Goal: Book appointment/travel/reservation

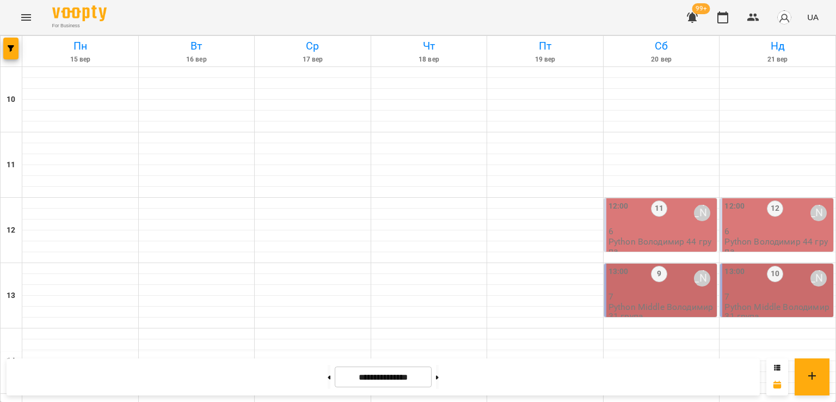
scroll to position [381, 0]
click at [7, 46] on span "button" at bounding box center [10, 48] width 15 height 7
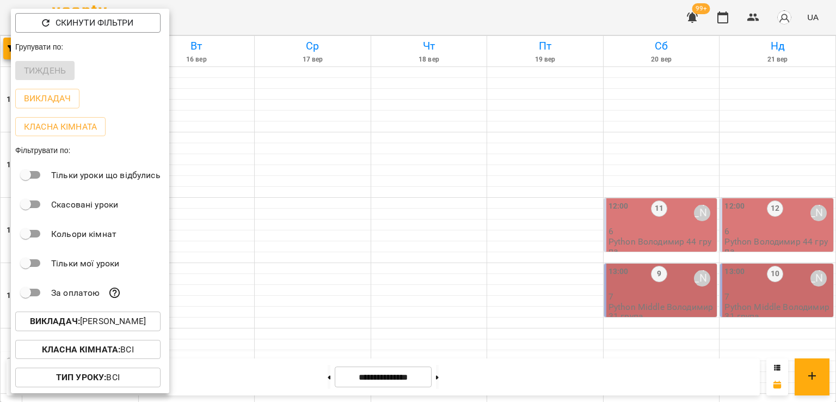
click at [109, 325] on p "Викладач : [PERSON_NAME]" at bounding box center [88, 321] width 116 height 13
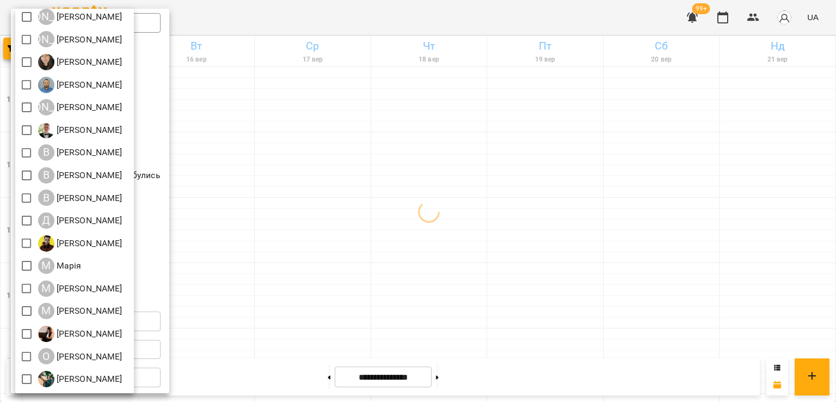
scroll to position [144, 0]
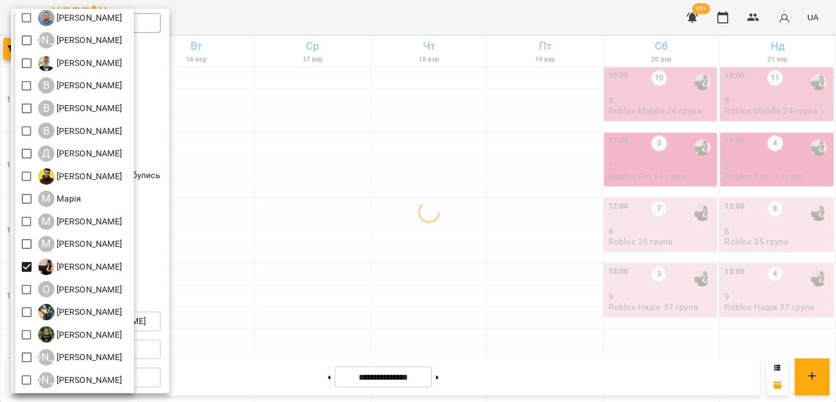
click at [544, 243] on div at bounding box center [418, 201] width 836 height 402
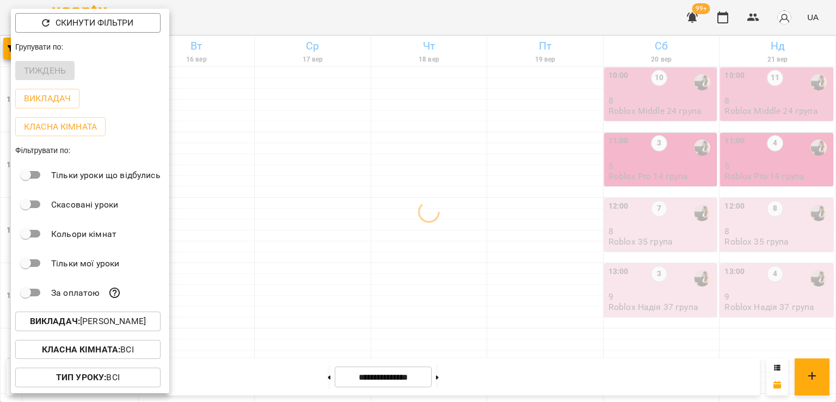
click at [507, 238] on div at bounding box center [418, 201] width 836 height 402
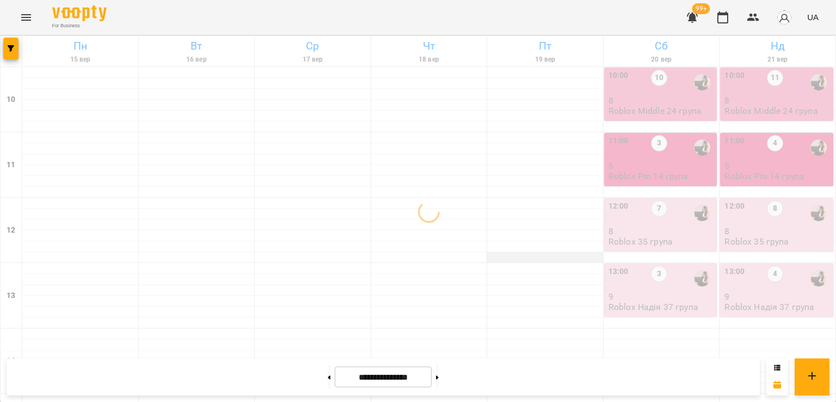
scroll to position [0, 0]
click at [328, 379] on button at bounding box center [329, 377] width 3 height 24
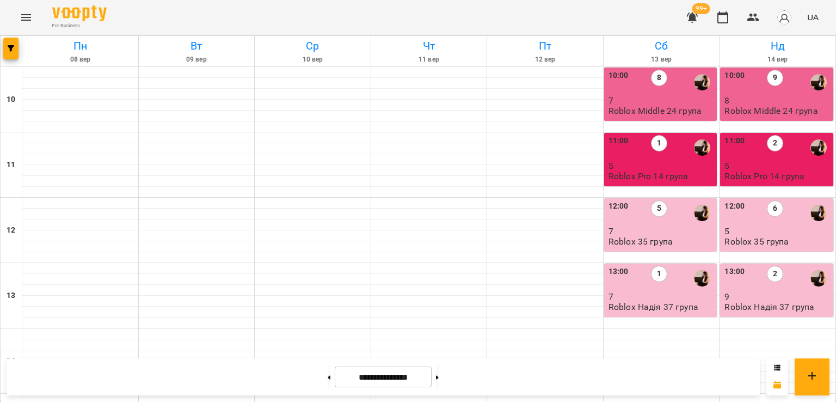
scroll to position [563, 0]
click at [11, 42] on button "button" at bounding box center [10, 49] width 15 height 22
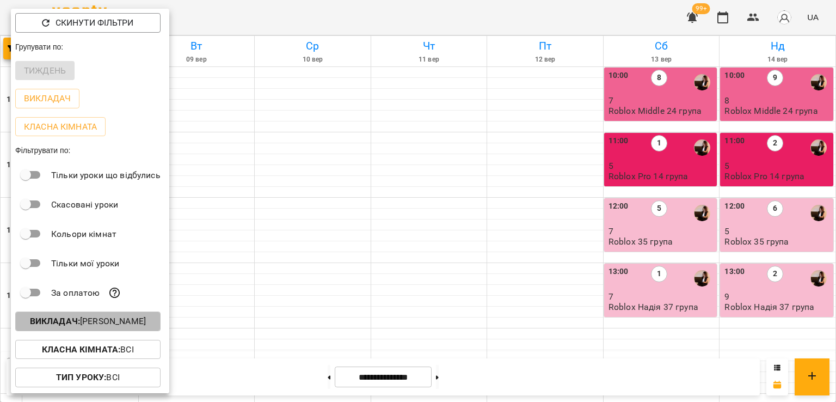
click at [115, 323] on p "Викладач : [PERSON_NAME]" at bounding box center [88, 321] width 116 height 13
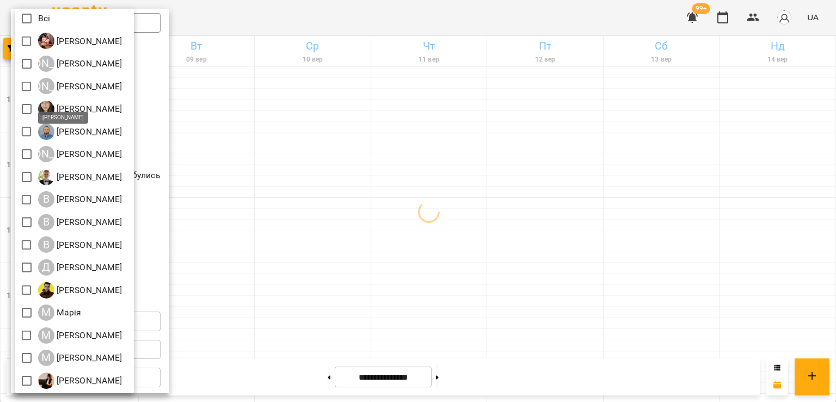
scroll to position [109, 0]
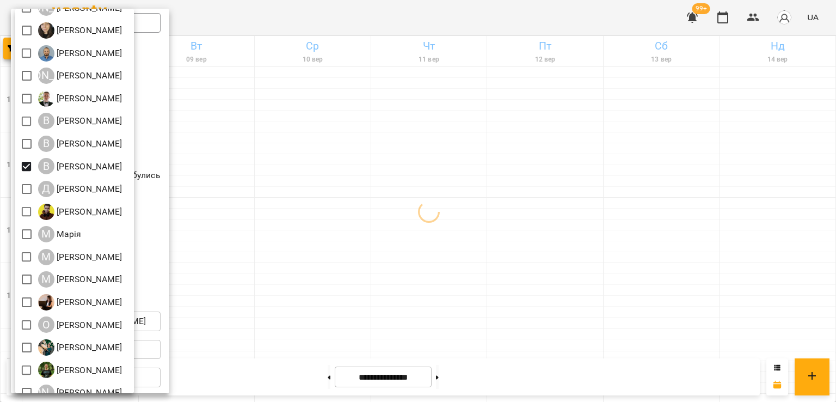
click at [388, 217] on div at bounding box center [418, 201] width 836 height 402
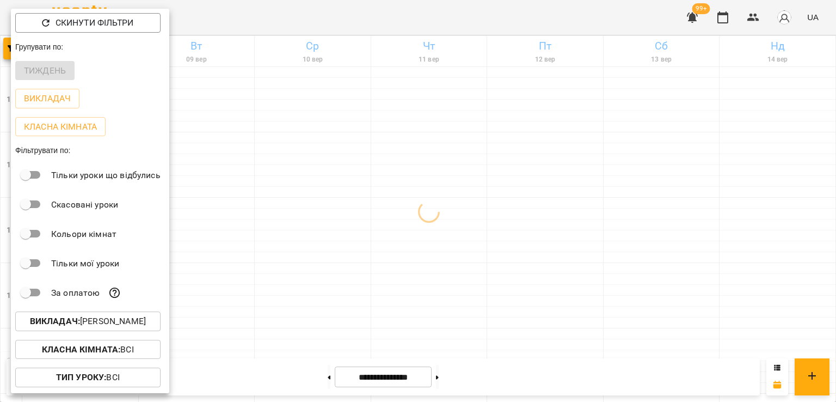
click at [306, 194] on div at bounding box center [418, 201] width 836 height 402
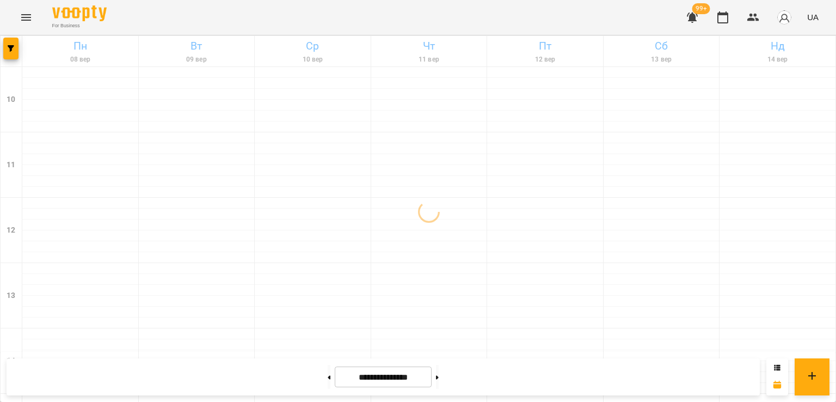
scroll to position [435, 0]
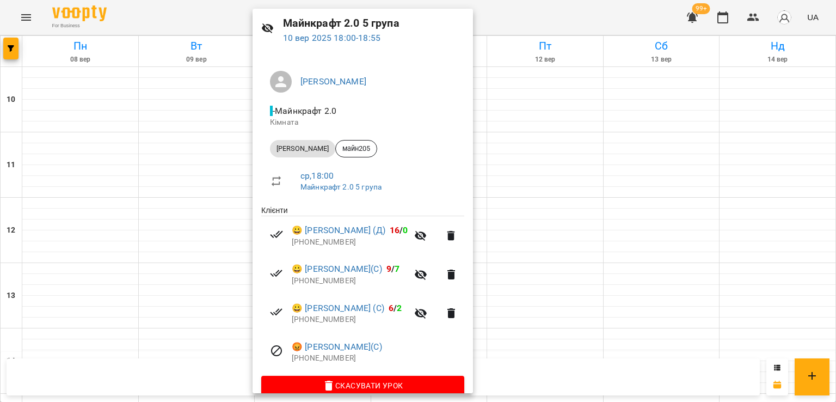
scroll to position [54, 0]
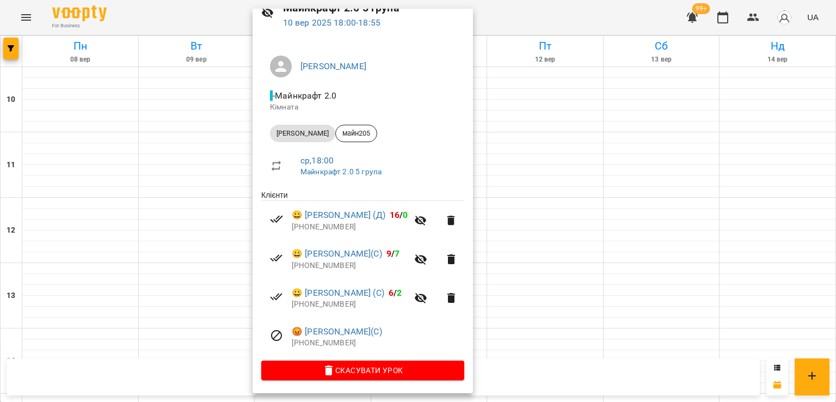
click at [90, 187] on div at bounding box center [418, 201] width 836 height 402
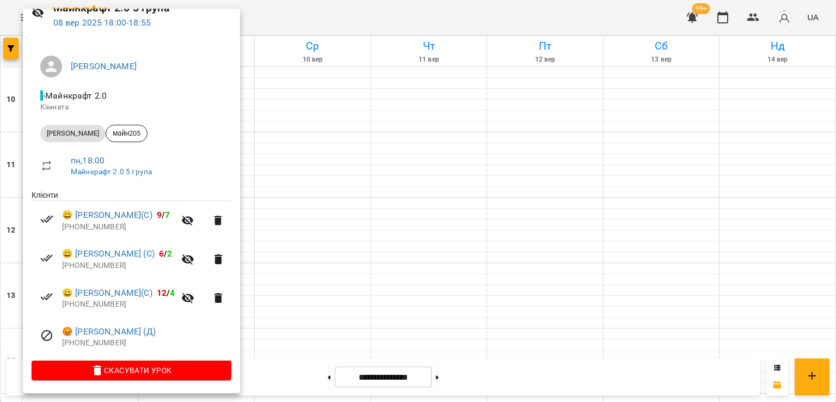
click at [297, 184] on div at bounding box center [418, 201] width 836 height 402
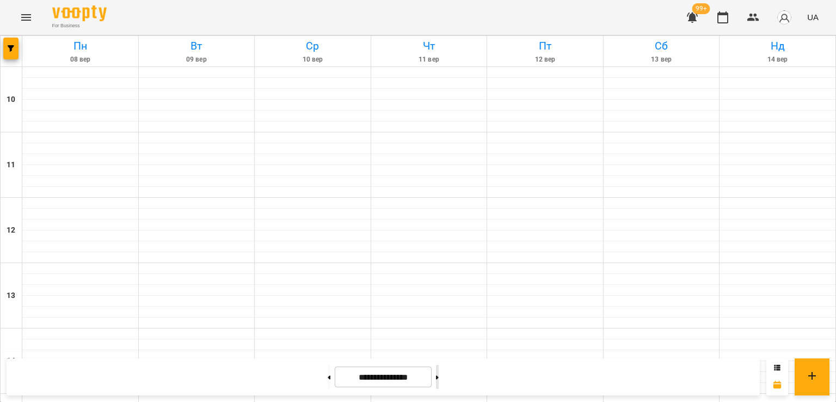
click at [439, 376] on icon at bounding box center [437, 377] width 3 height 4
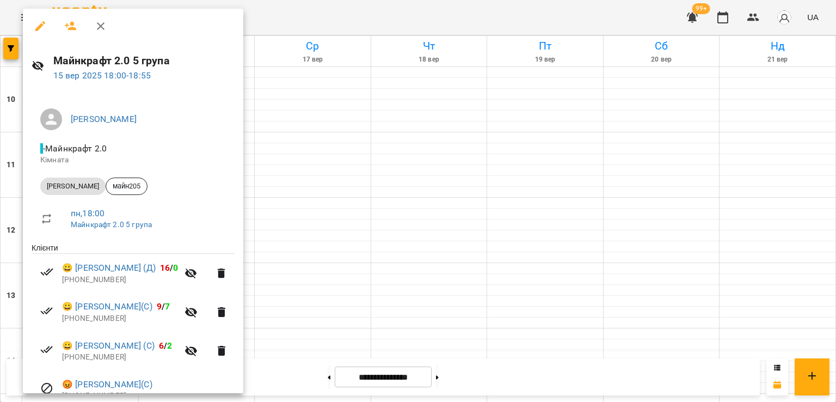
click at [325, 196] on div at bounding box center [418, 201] width 836 height 402
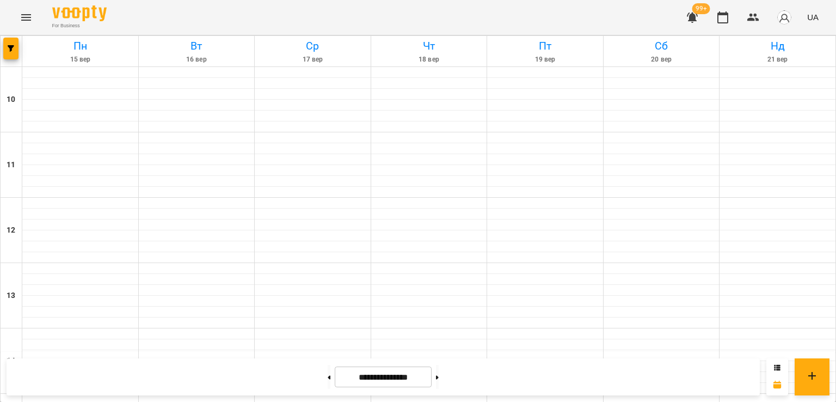
scroll to position [490, 0]
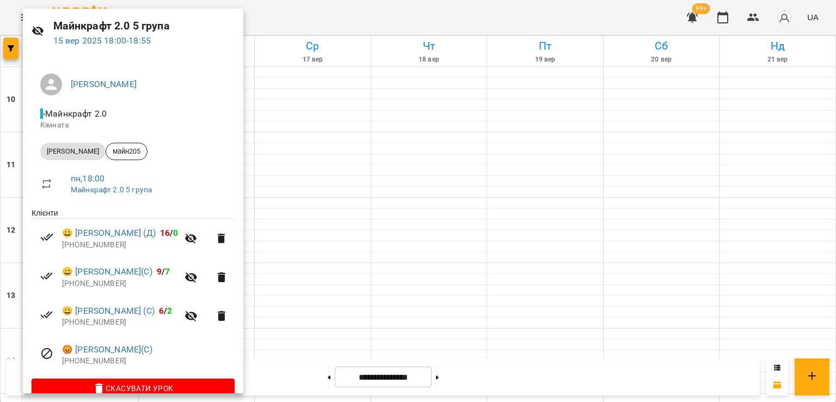
scroll to position [54, 0]
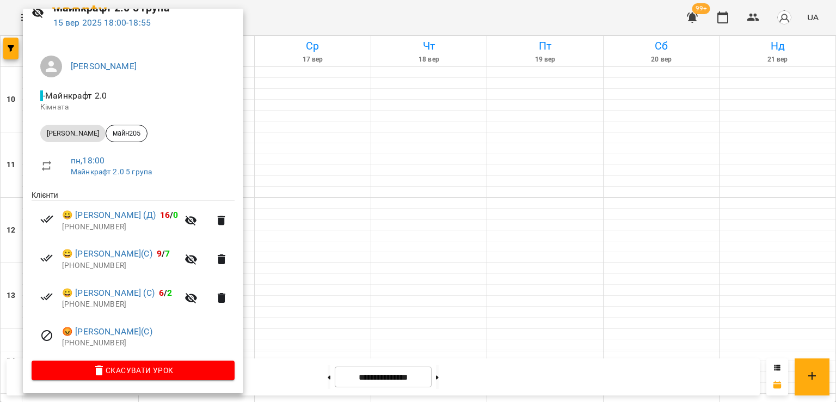
click at [303, 130] on div at bounding box center [418, 201] width 836 height 402
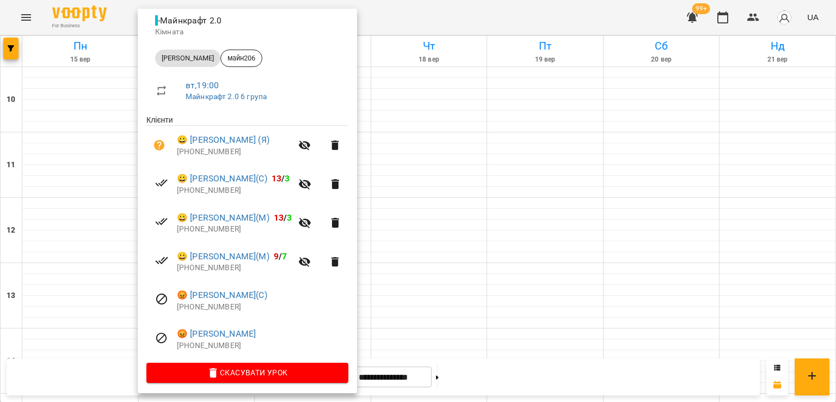
scroll to position [132, 0]
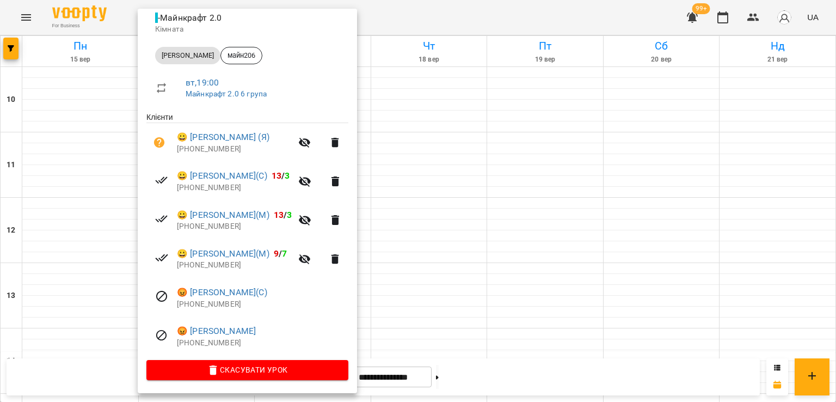
click at [63, 285] on div at bounding box center [418, 201] width 836 height 402
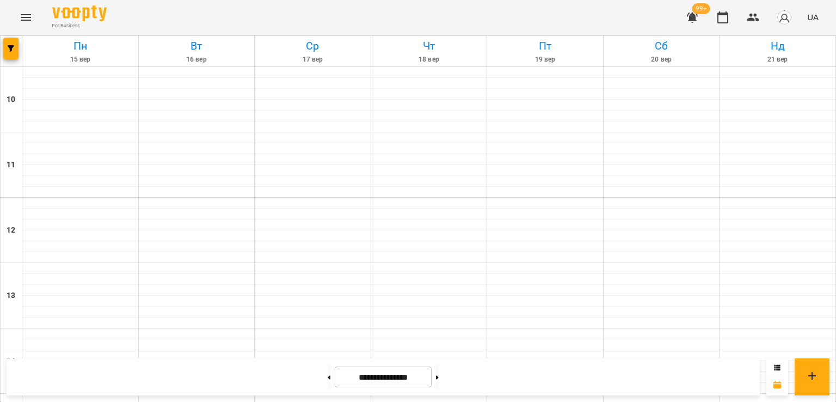
scroll to position [490, 0]
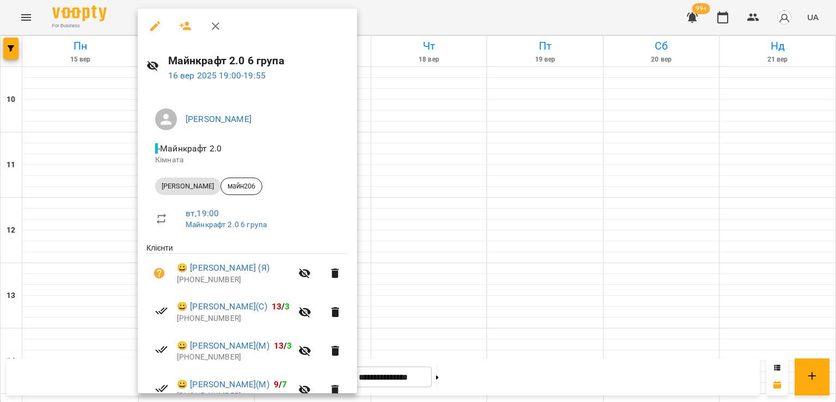
click at [445, 297] on div at bounding box center [418, 201] width 836 height 402
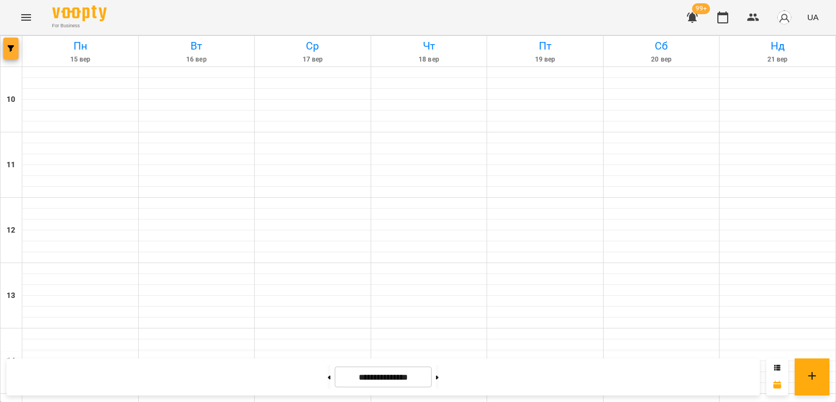
click at [9, 44] on button "button" at bounding box center [10, 49] width 15 height 22
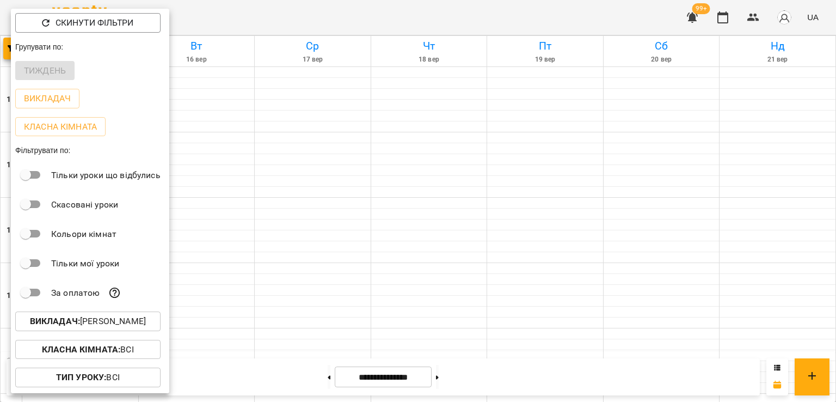
click at [120, 327] on p "Викладач : [PERSON_NAME]" at bounding box center [88, 321] width 116 height 13
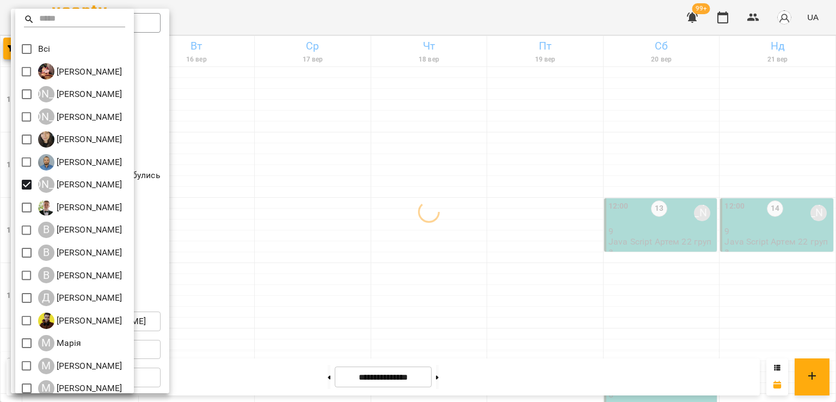
click at [460, 224] on div at bounding box center [418, 201] width 836 height 402
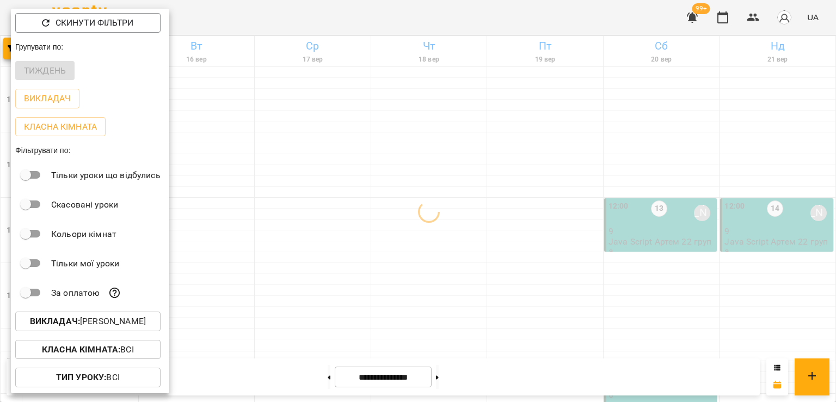
click at [406, 181] on div at bounding box center [418, 201] width 836 height 402
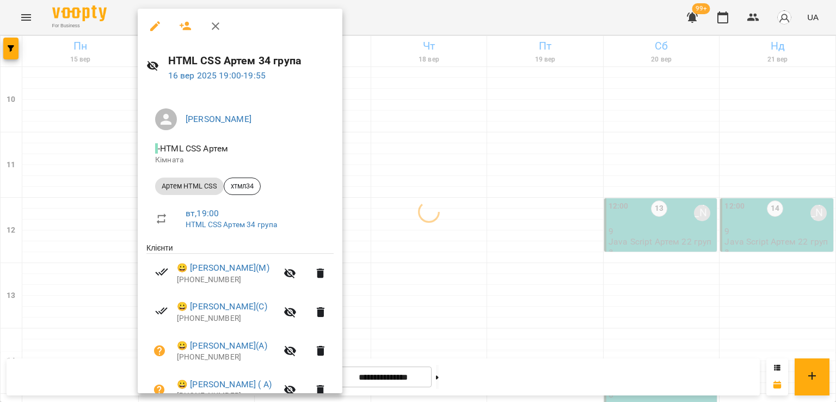
scroll to position [132, 0]
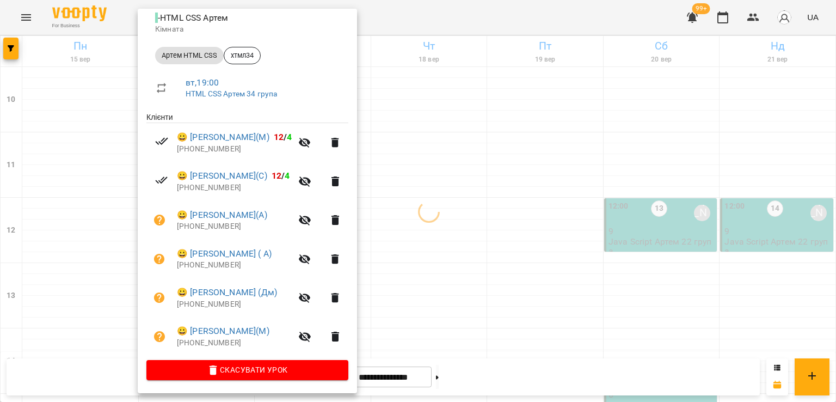
drag, startPoint x: 401, startPoint y: 186, endPoint x: 354, endPoint y: 153, distance: 56.9
click at [401, 184] on div at bounding box center [418, 201] width 836 height 402
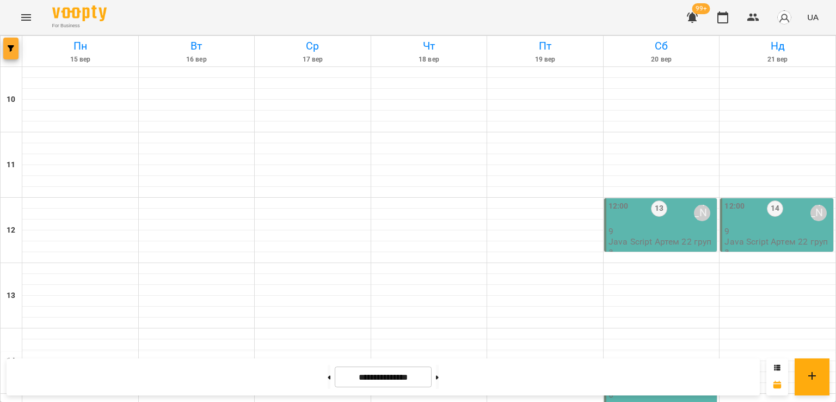
click at [13, 52] on button "button" at bounding box center [10, 49] width 15 height 22
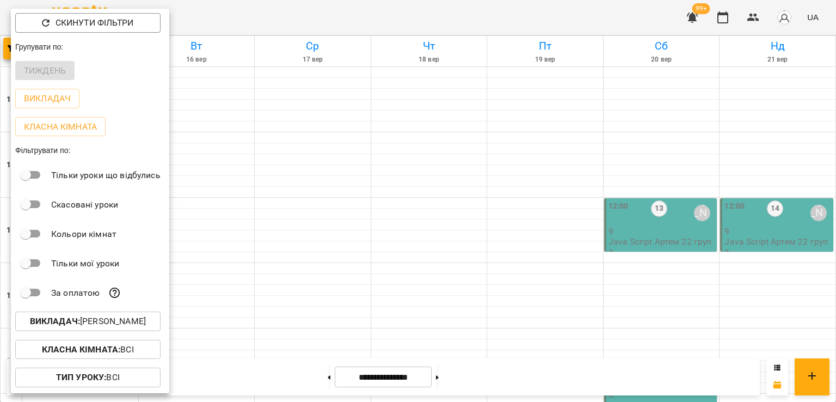
click at [107, 321] on p "Викладач : [PERSON_NAME]" at bounding box center [88, 321] width 116 height 13
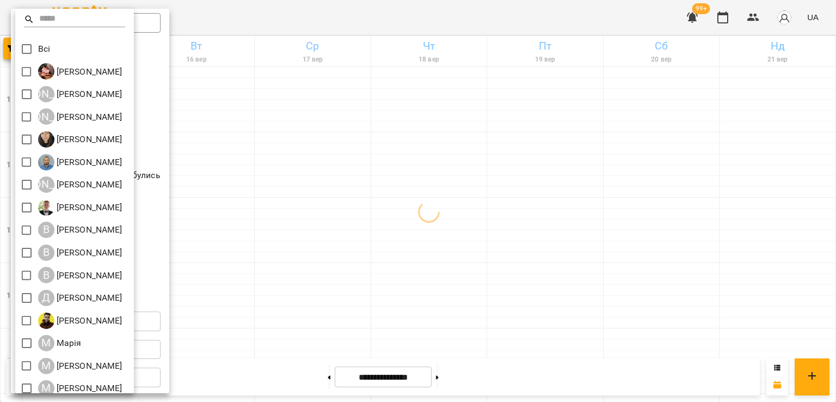
scroll to position [144, 0]
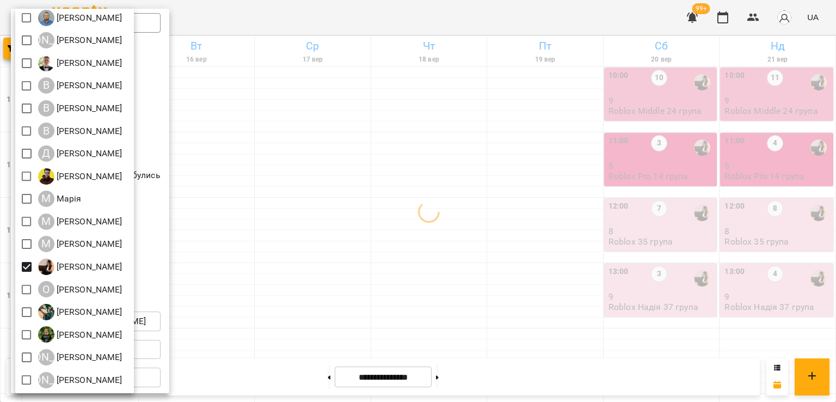
click at [359, 237] on div at bounding box center [418, 201] width 836 height 402
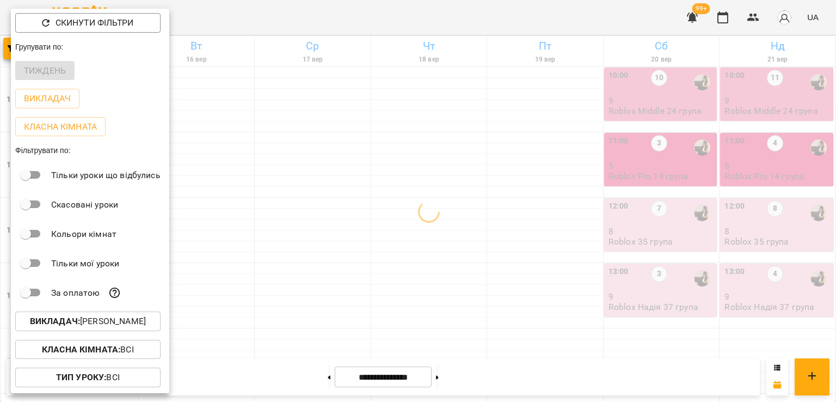
click at [405, 273] on div at bounding box center [418, 201] width 836 height 402
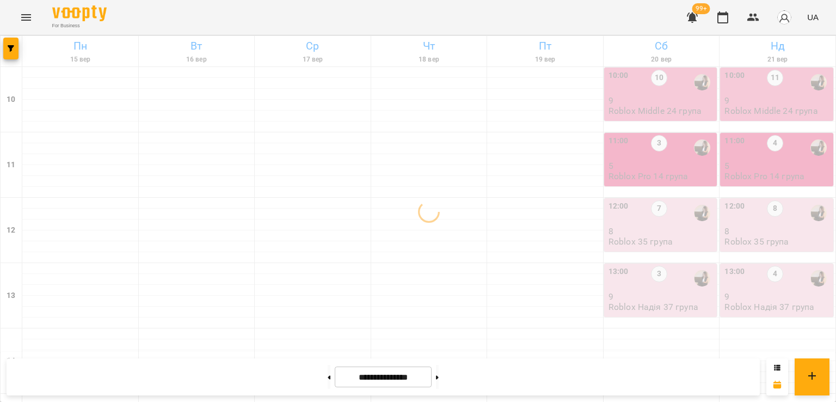
scroll to position [563, 0]
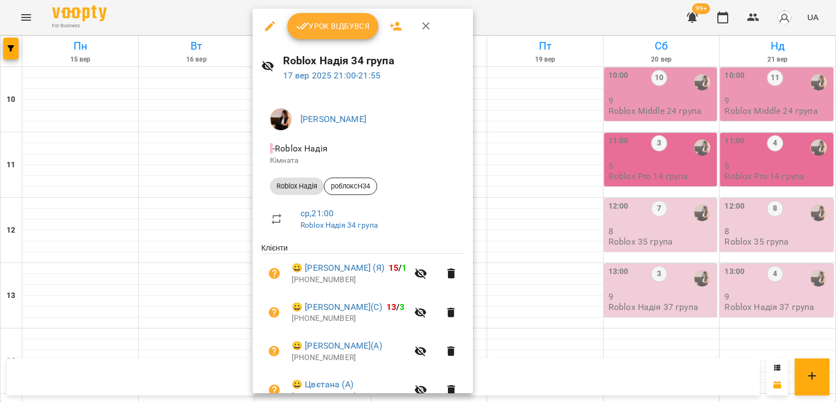
click at [546, 196] on div at bounding box center [418, 201] width 836 height 402
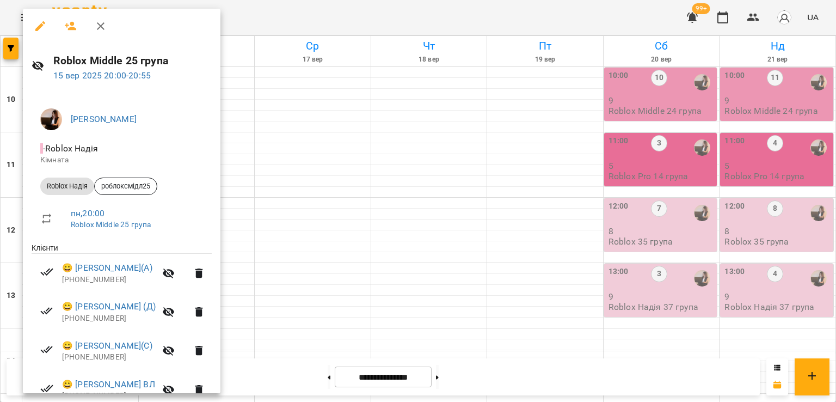
click at [340, 184] on div at bounding box center [418, 201] width 836 height 402
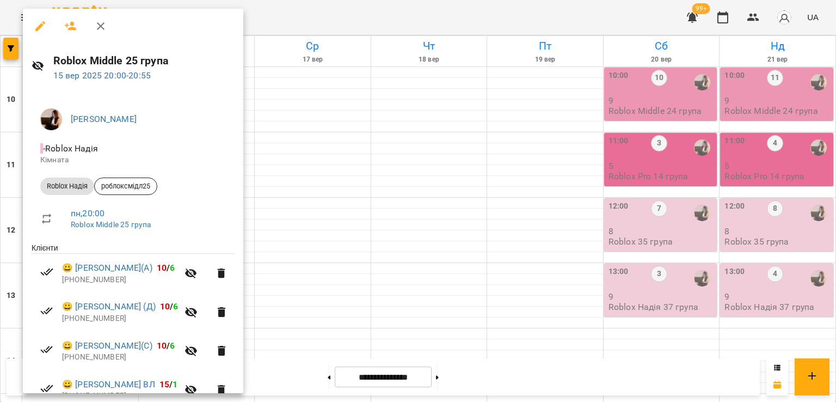
click at [337, 192] on div at bounding box center [418, 201] width 836 height 402
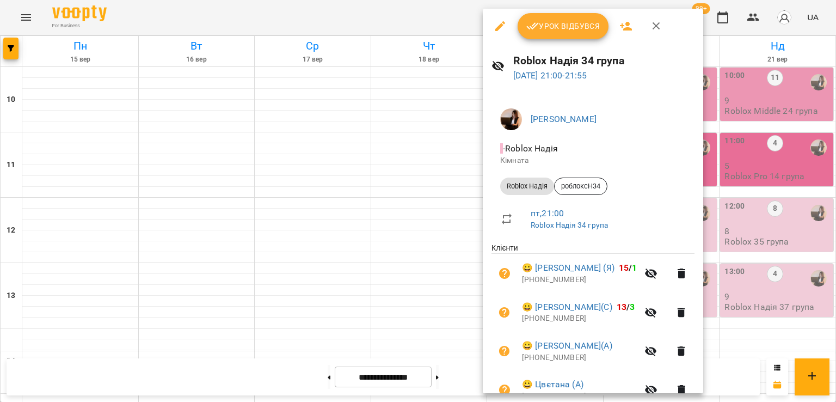
click at [376, 244] on div at bounding box center [418, 201] width 836 height 402
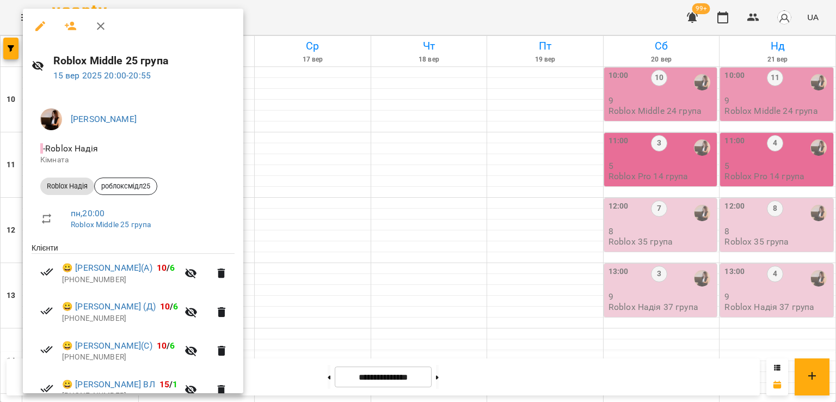
click at [355, 178] on div at bounding box center [418, 201] width 836 height 402
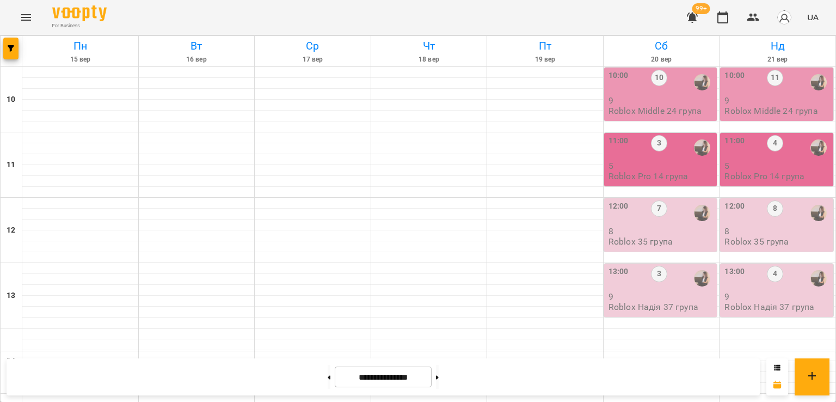
scroll to position [400, 0]
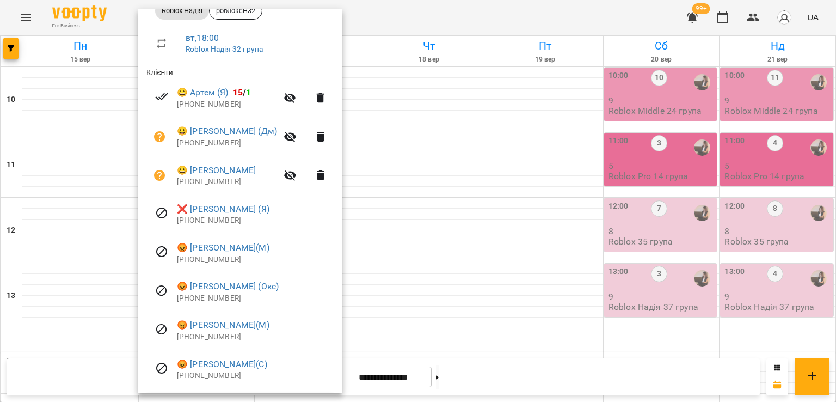
scroll to position [209, 0]
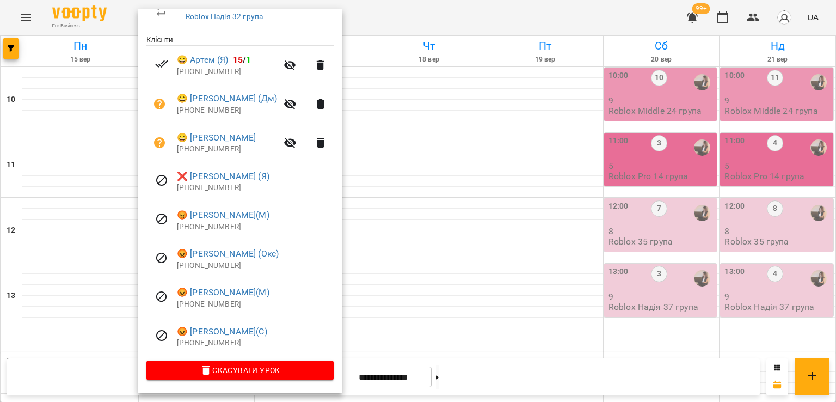
click at [452, 239] on div at bounding box center [418, 201] width 836 height 402
